Goal: Information Seeking & Learning: Learn about a topic

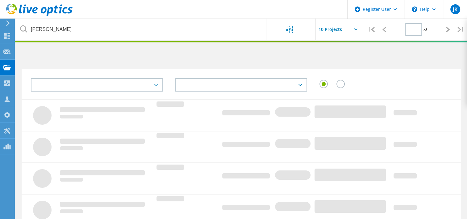
type input "1"
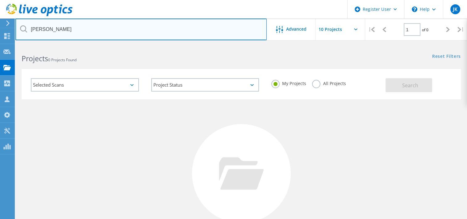
drag, startPoint x: 73, startPoint y: 28, endPoint x: 5, endPoint y: 24, distance: 69.0
click at [5, 45] on div "Register User \n Help Explore Helpful Articles Contact Support JK Dell User Jul…" at bounding box center [233, 164] width 467 height 239
click at [98, 31] on input "stephen prybeck" at bounding box center [140, 30] width 251 height 22
drag, startPoint x: 80, startPoint y: 31, endPoint x: 22, endPoint y: 25, distance: 58.0
click at [22, 25] on div "stephen prybeck" at bounding box center [140, 30] width 251 height 22
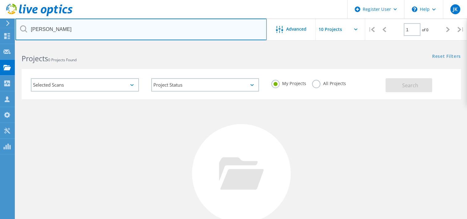
paste input "prybeck@eose.com"
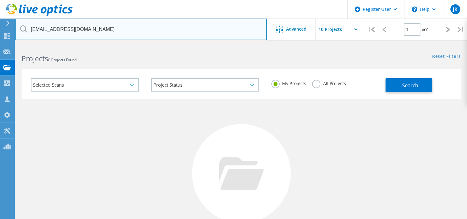
type input "sprybeck@eose.com"
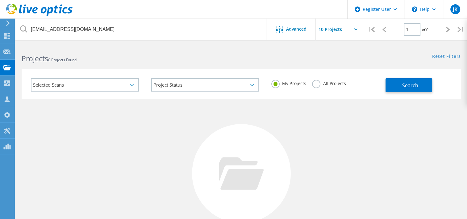
click at [318, 83] on label "All Projects" at bounding box center [329, 83] width 34 height 6
click at [0, 0] on input "All Projects" at bounding box center [0, 0] width 0 height 0
click at [398, 89] on button "Search" at bounding box center [408, 85] width 47 height 14
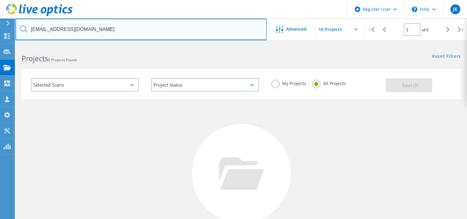
click at [142, 37] on input "sprybeck@eose.com" at bounding box center [140, 30] width 251 height 22
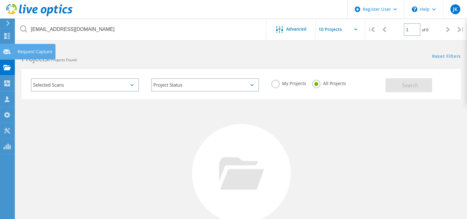
click at [6, 53] on icon at bounding box center [6, 52] width 7 height 6
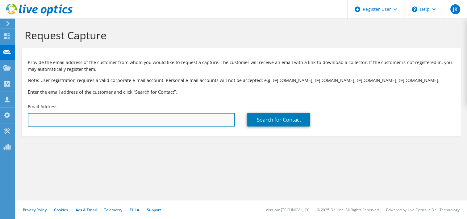
click at [74, 117] on input "text" at bounding box center [131, 120] width 207 height 14
paste input "sprybeck@eose.com"
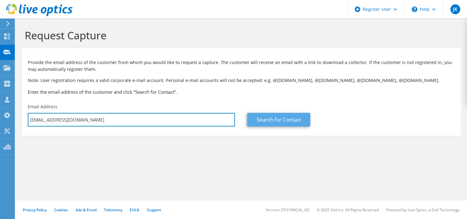
type input "sprybeck@eose.com"
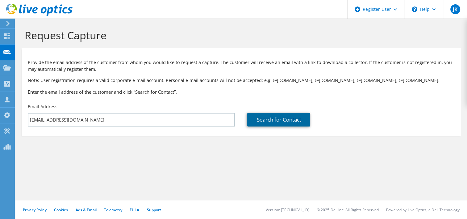
click at [269, 121] on link "Search for Contact" at bounding box center [278, 120] width 63 height 14
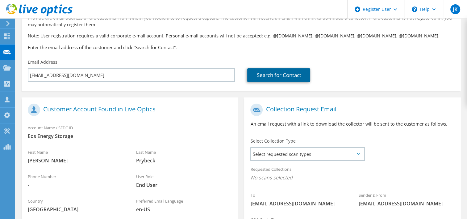
scroll to position [45, 0]
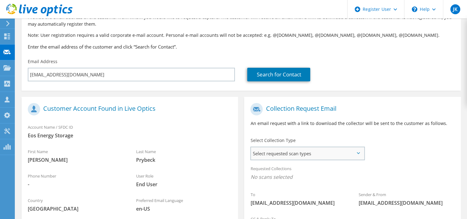
click at [280, 151] on span "Select requested scan types" at bounding box center [307, 153] width 113 height 12
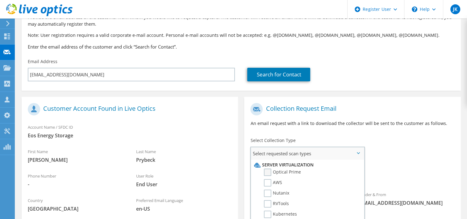
click at [271, 173] on label "Optical Prime" at bounding box center [282, 171] width 37 height 7
click at [0, 0] on input "Optical Prime" at bounding box center [0, 0] width 0 height 0
click at [413, 141] on div "To sprybeck@eose.com Sender & From liveoptics@liveoptics.com" at bounding box center [352, 157] width 216 height 114
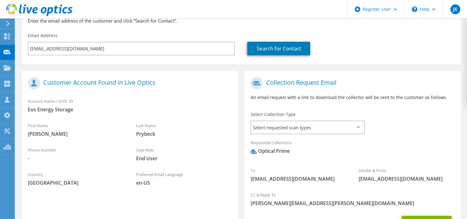
scroll to position [128, 0]
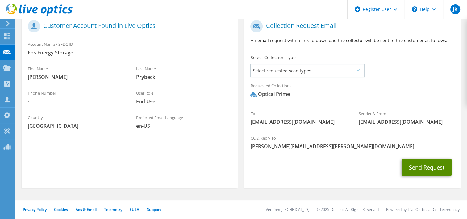
click at [425, 169] on button "Send Request" at bounding box center [427, 167] width 50 height 17
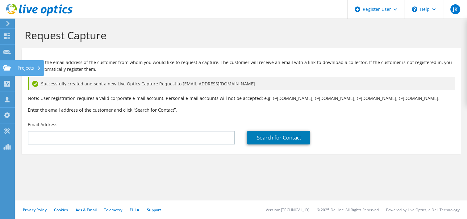
click at [5, 65] on use at bounding box center [6, 67] width 7 height 5
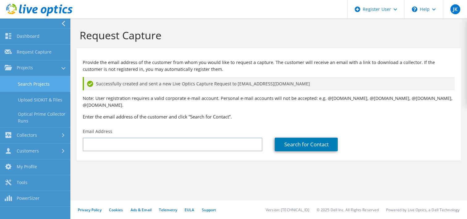
click at [36, 80] on link "Search Projects" at bounding box center [35, 84] width 70 height 16
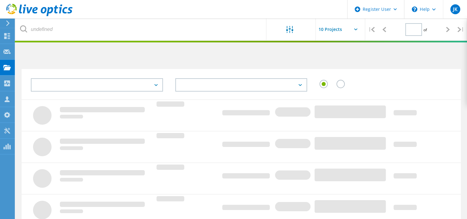
type input "1"
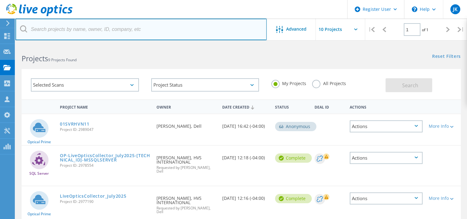
click at [75, 30] on input "text" at bounding box center [140, 30] width 251 height 22
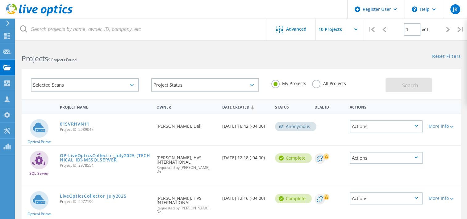
click at [283, 55] on div "Reset Filters Show Filters" at bounding box center [354, 50] width 226 height 11
click at [62, 40] on div at bounding box center [140, 30] width 251 height 22
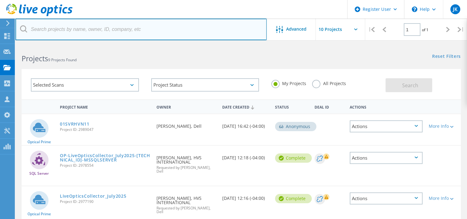
click at [57, 35] on input "text" at bounding box center [140, 30] width 251 height 22
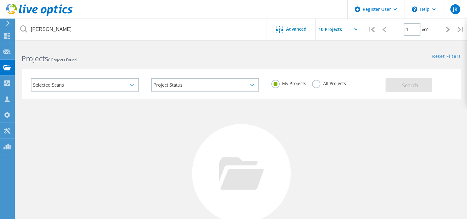
click at [311, 84] on div "My Projects All Projects" at bounding box center [325, 83] width 120 height 23
click at [318, 85] on label "All Projects" at bounding box center [329, 83] width 34 height 6
click at [0, 0] on input "All Projects" at bounding box center [0, 0] width 0 height 0
click at [405, 80] on button "Search" at bounding box center [408, 85] width 47 height 14
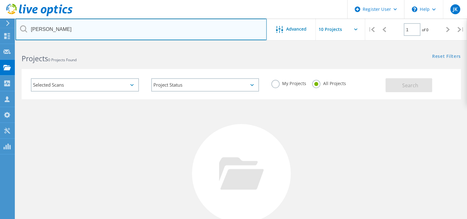
drag, startPoint x: 84, startPoint y: 33, endPoint x: 9, endPoint y: 25, distance: 75.5
click at [9, 45] on div "Register User \n Help Explore Helpful Articles Contact Support JK Dell User Jul…" at bounding box center [233, 164] width 467 height 239
click at [87, 31] on input "jonathan decatur" at bounding box center [140, 30] width 251 height 22
drag, startPoint x: 80, startPoint y: 31, endPoint x: 30, endPoint y: 25, distance: 50.4
click at [30, 25] on input "jonathan decatur" at bounding box center [140, 30] width 251 height 22
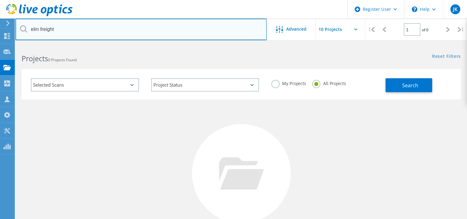
type input "elm freight"
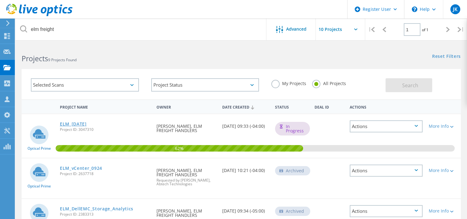
click at [65, 123] on link "ELM_[DATE]" at bounding box center [73, 124] width 27 height 4
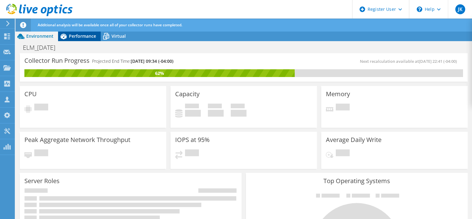
click at [86, 38] on span "Performance" at bounding box center [82, 36] width 27 height 6
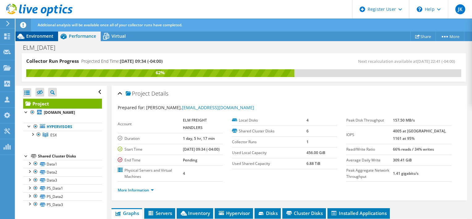
click at [43, 32] on div "Environment" at bounding box center [36, 36] width 43 height 10
